Goal: Task Accomplishment & Management: Manage account settings

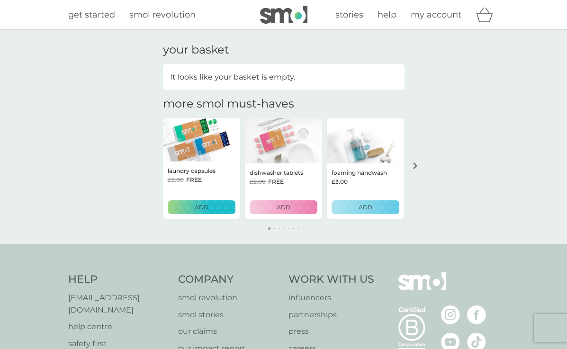
click at [430, 17] on span "my account" at bounding box center [435, 14] width 51 height 10
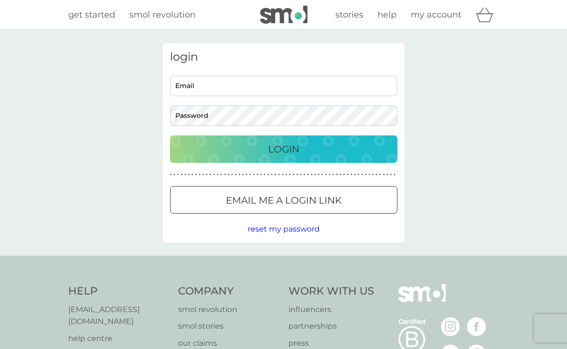
click at [289, 90] on input "Email" at bounding box center [283, 86] width 227 height 20
type input "[EMAIL_ADDRESS][DOMAIN_NAME]"
click at [293, 146] on p "Login" at bounding box center [283, 149] width 31 height 15
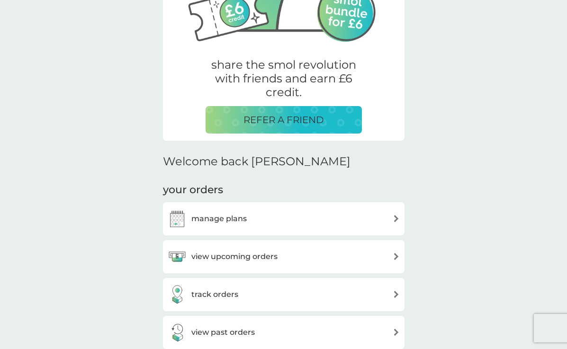
scroll to position [146, 0]
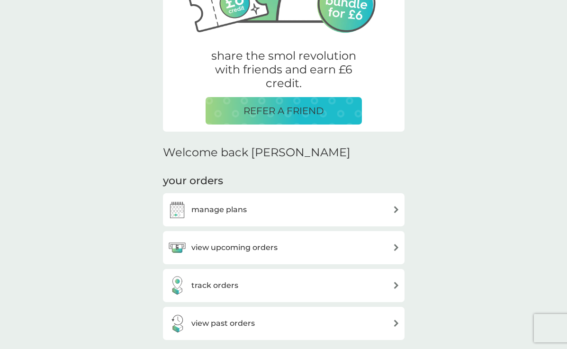
click at [276, 213] on div "manage plans" at bounding box center [284, 209] width 232 height 19
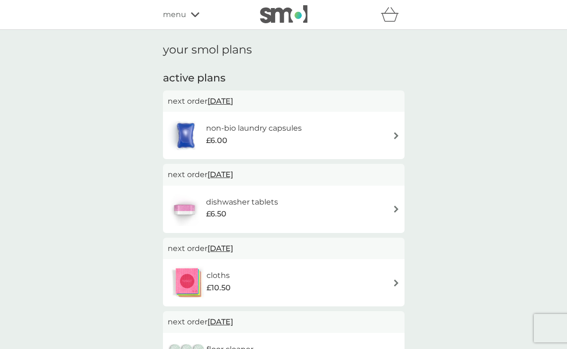
click at [270, 206] on h6 "dishwasher tablets" at bounding box center [242, 202] width 72 height 12
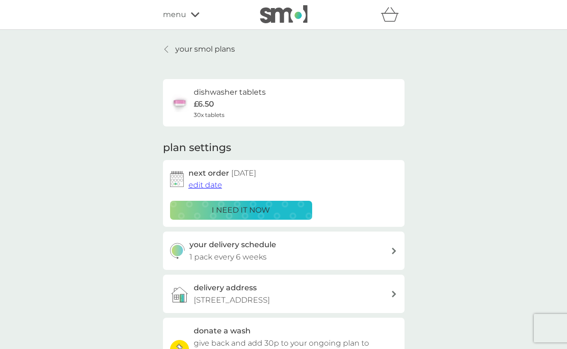
click at [167, 48] on icon at bounding box center [166, 49] width 4 height 8
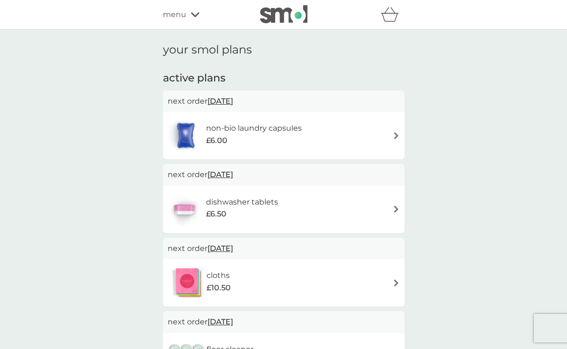
click at [191, 14] on icon at bounding box center [195, 14] width 9 height 5
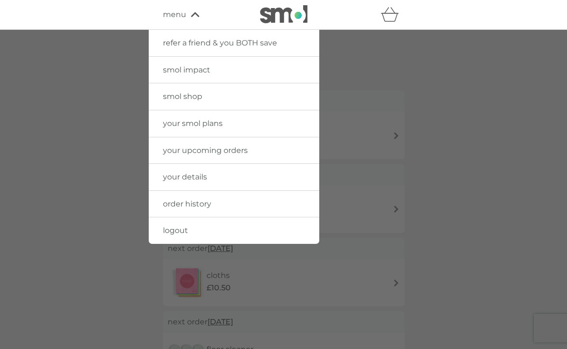
click at [213, 178] on link "your details" at bounding box center [234, 177] width 170 height 27
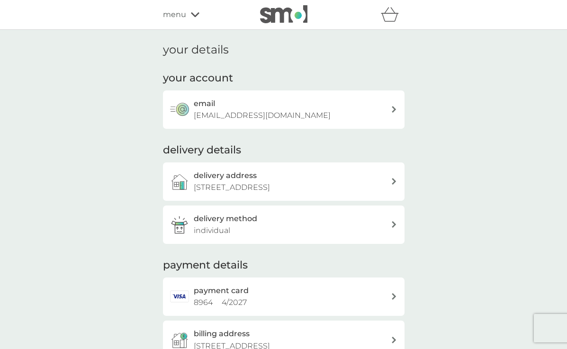
click at [391, 180] on div at bounding box center [394, 181] width 7 height 7
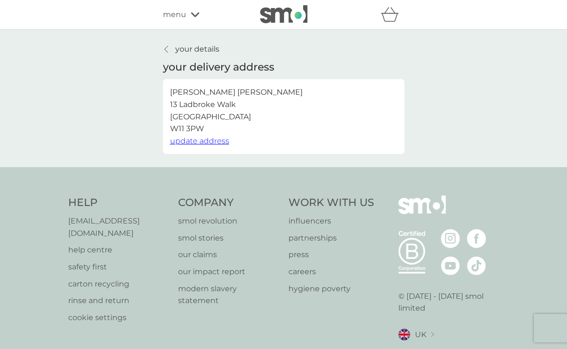
click at [205, 141] on span "update address" at bounding box center [199, 140] width 59 height 9
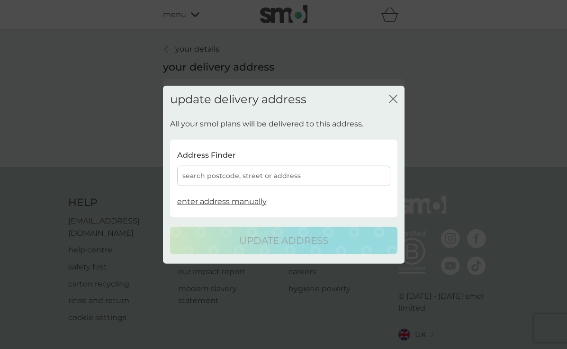
click at [272, 172] on div "search postcode, street or address" at bounding box center [283, 176] width 213 height 20
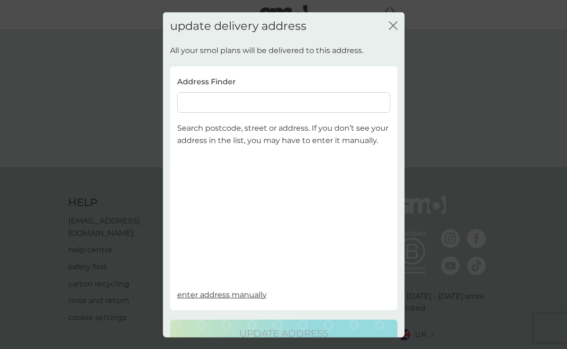
click at [251, 107] on input at bounding box center [283, 102] width 213 height 20
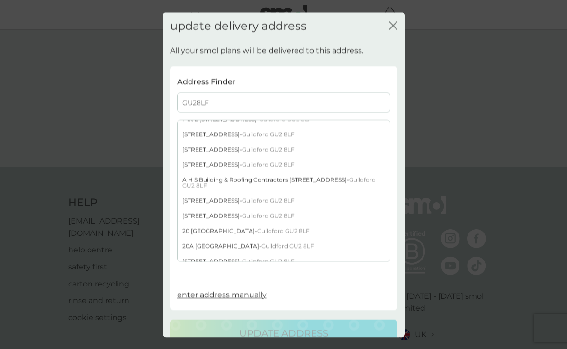
scroll to position [90, 0]
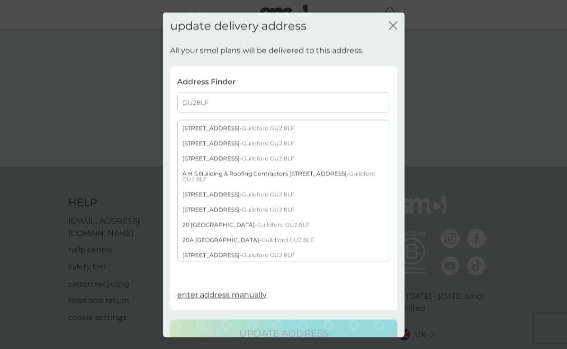
type input "GU28LF"
click at [266, 223] on span "Guildford GU2 8LF" at bounding box center [283, 224] width 53 height 7
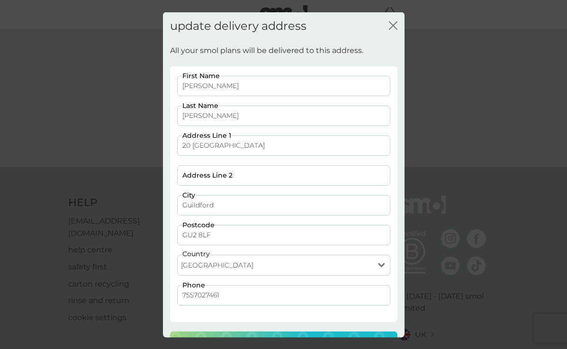
scroll to position [30, 0]
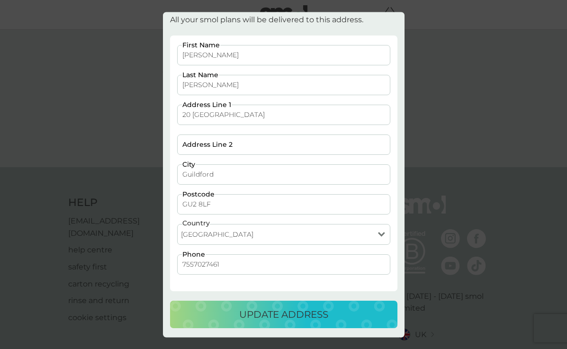
click at [288, 314] on p "update address" at bounding box center [283, 314] width 89 height 15
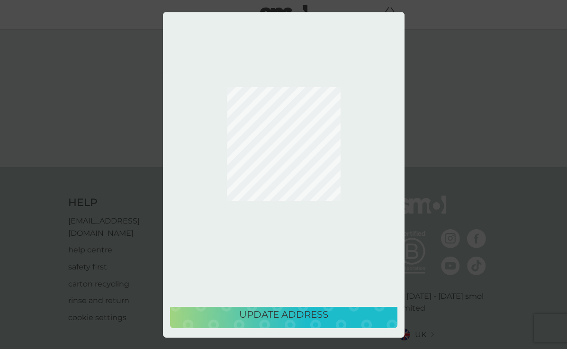
scroll to position [0, 0]
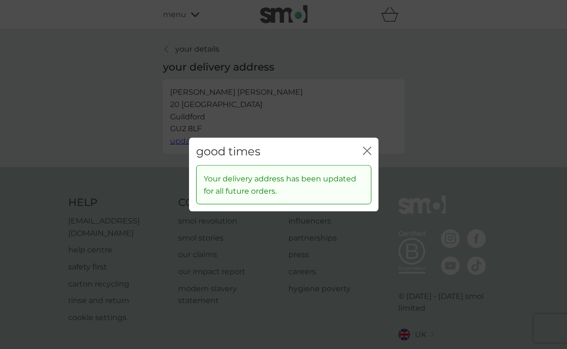
click at [373, 149] on div "good times close" at bounding box center [283, 151] width 189 height 28
click at [369, 148] on icon "close" at bounding box center [367, 150] width 9 height 9
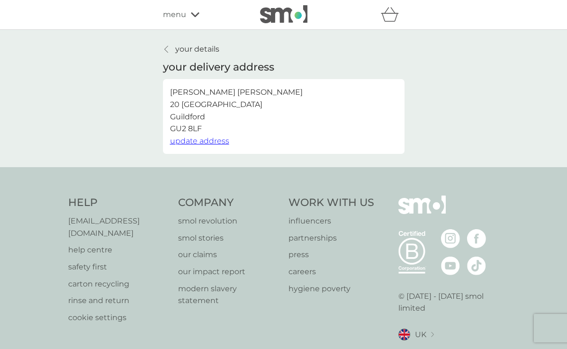
click at [168, 49] on div at bounding box center [166, 49] width 7 height 8
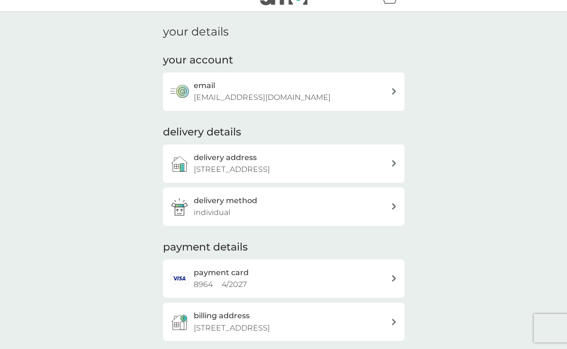
scroll to position [38, 0]
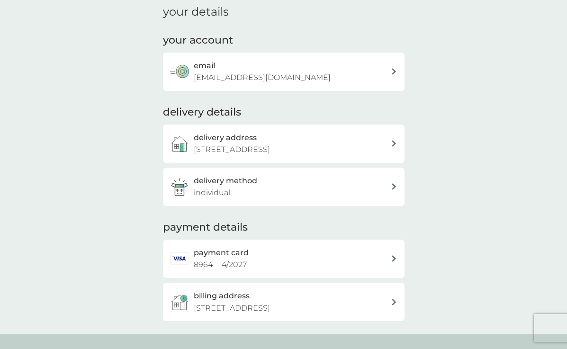
click at [271, 188] on div "delivery method individual" at bounding box center [292, 187] width 197 height 24
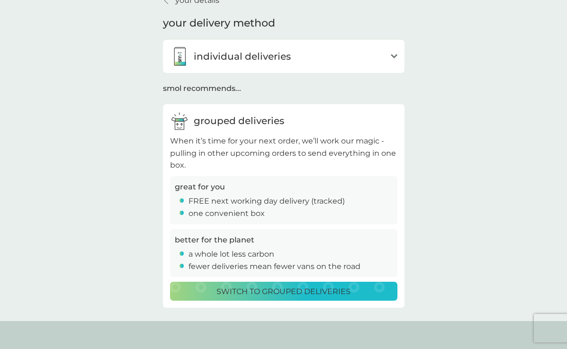
scroll to position [53, 0]
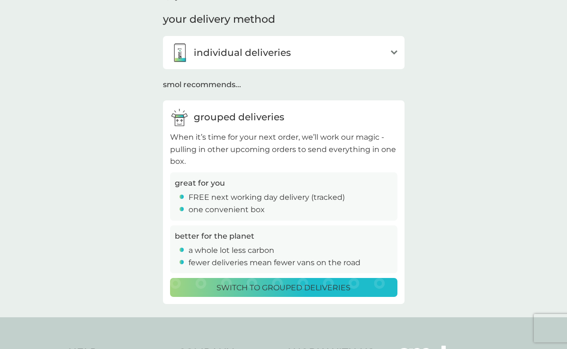
click at [261, 284] on p "Switch to grouped deliveries" at bounding box center [283, 288] width 134 height 12
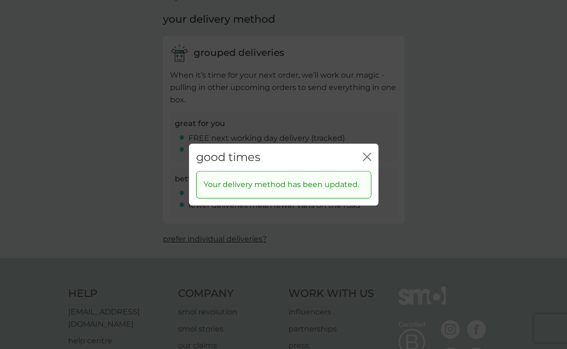
click at [370, 151] on div "close" at bounding box center [367, 158] width 9 height 14
click at [370, 157] on icon "close" at bounding box center [367, 156] width 9 height 9
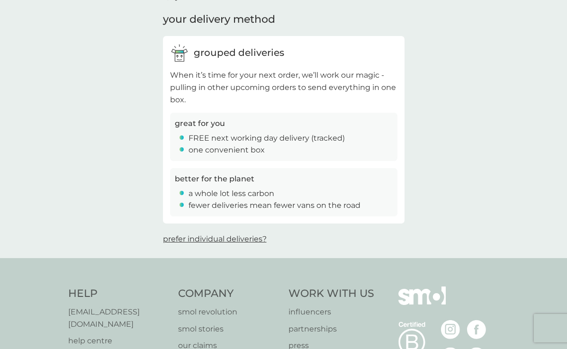
scroll to position [0, 0]
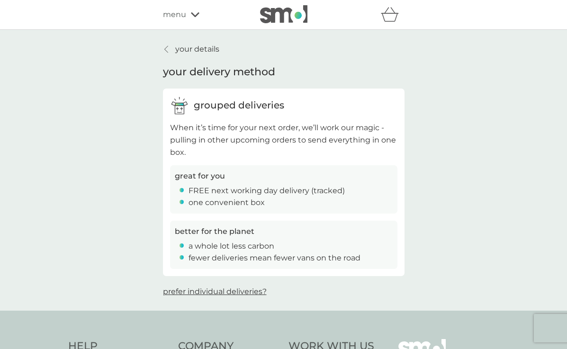
click at [169, 50] on div at bounding box center [166, 49] width 7 height 8
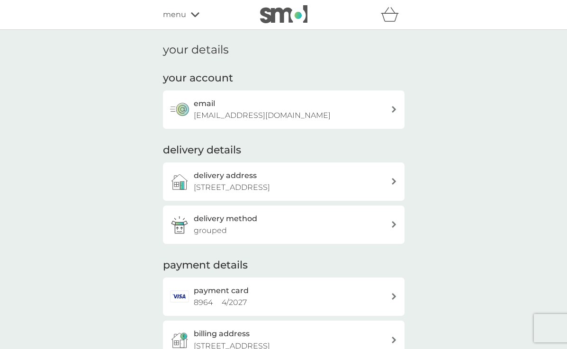
click at [181, 15] on span "menu" at bounding box center [174, 15] width 23 height 12
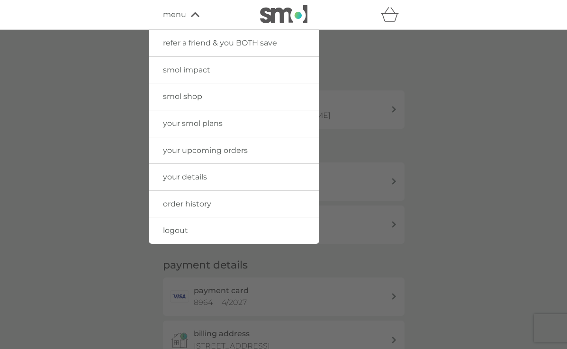
click at [216, 129] on link "your smol plans" at bounding box center [234, 123] width 170 height 27
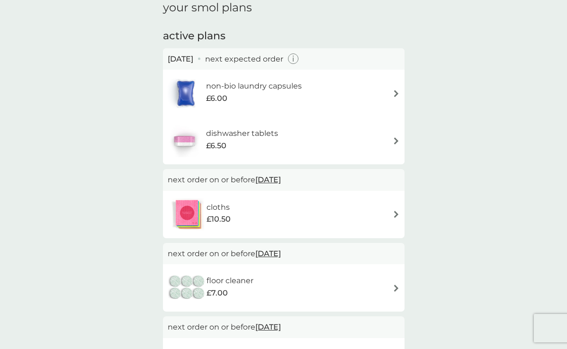
scroll to position [40, 0]
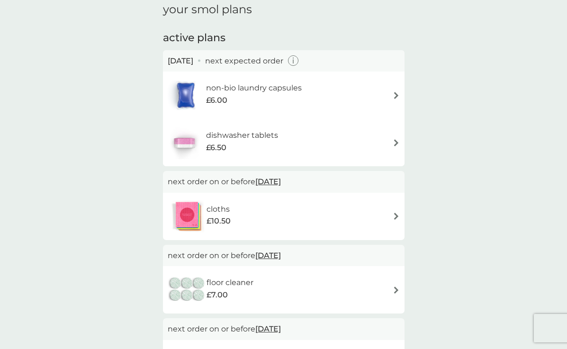
click at [237, 135] on h6 "dishwasher tablets" at bounding box center [242, 135] width 72 height 12
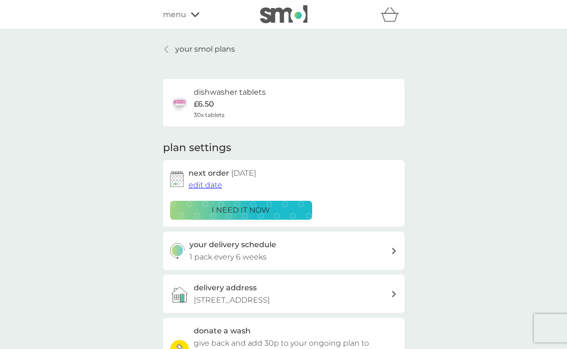
click at [201, 187] on span "edit date" at bounding box center [205, 184] width 34 height 9
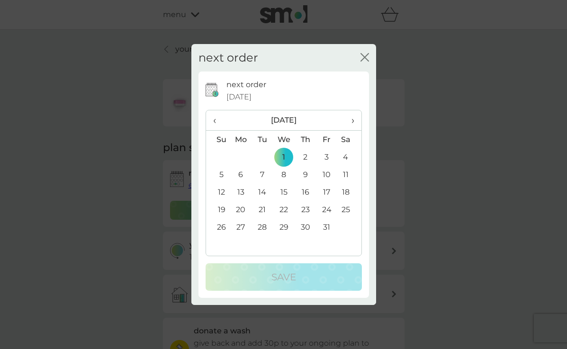
click at [212, 117] on th "‹" at bounding box center [218, 120] width 24 height 20
click at [306, 193] on td "18" at bounding box center [304, 192] width 21 height 18
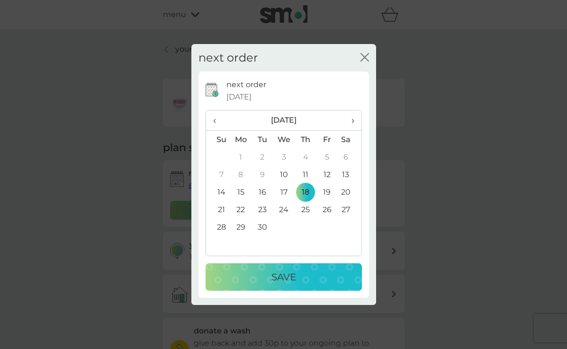
click at [328, 190] on td "19" at bounding box center [326, 192] width 21 height 18
click at [322, 277] on div "Save" at bounding box center [283, 276] width 137 height 15
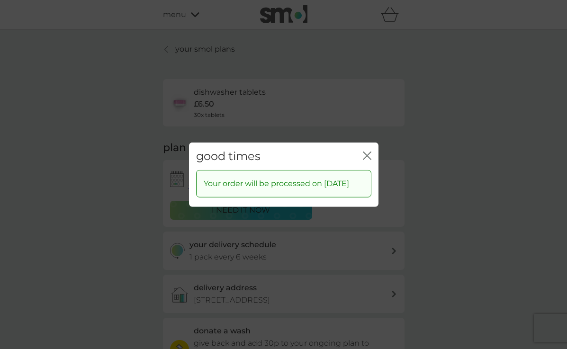
click at [366, 151] on icon "close" at bounding box center [367, 155] width 9 height 9
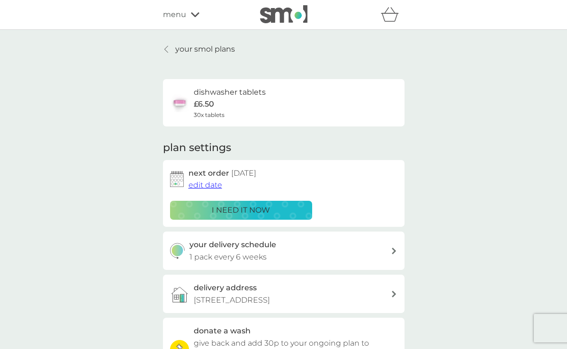
scroll to position [7, 0]
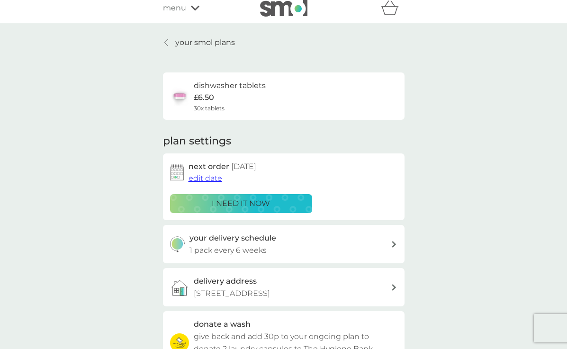
click at [204, 177] on span "edit date" at bounding box center [205, 178] width 34 height 9
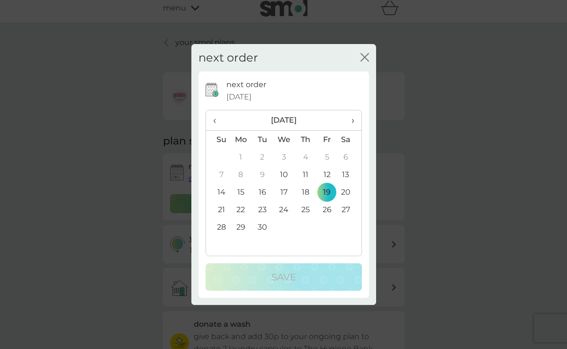
click at [306, 193] on td "18" at bounding box center [304, 192] width 21 height 18
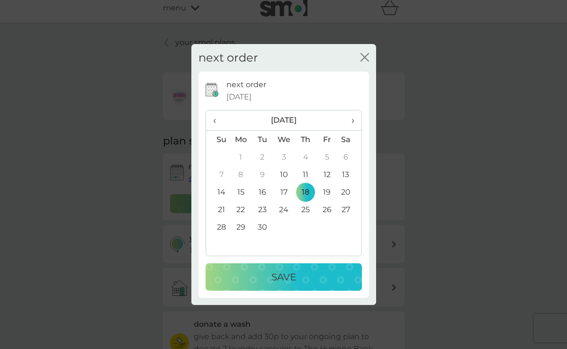
click at [283, 273] on p "Save" at bounding box center [283, 276] width 25 height 15
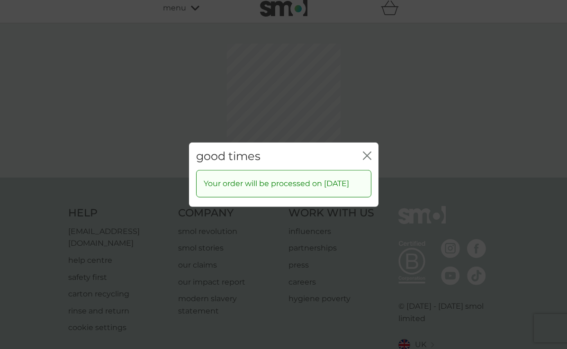
click at [368, 151] on icon "close" at bounding box center [369, 155] width 4 height 8
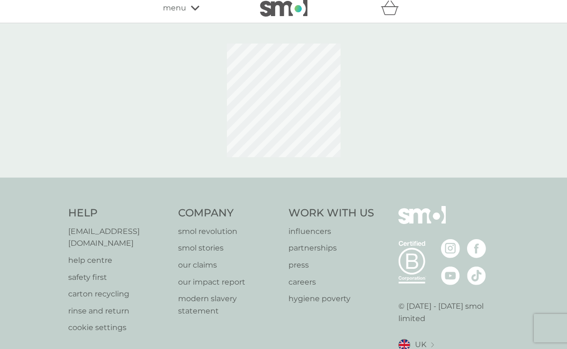
scroll to position [0, 0]
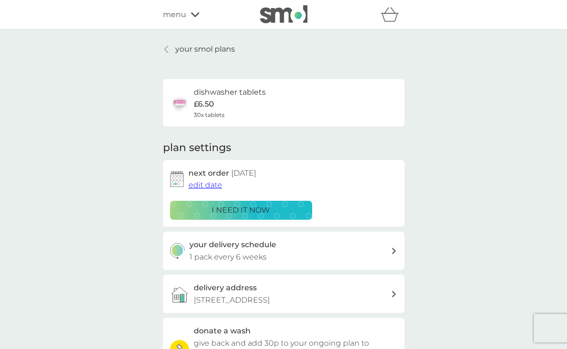
click at [170, 53] on link "your smol plans" at bounding box center [199, 49] width 72 height 12
